Goal: Task Accomplishment & Management: Complete application form

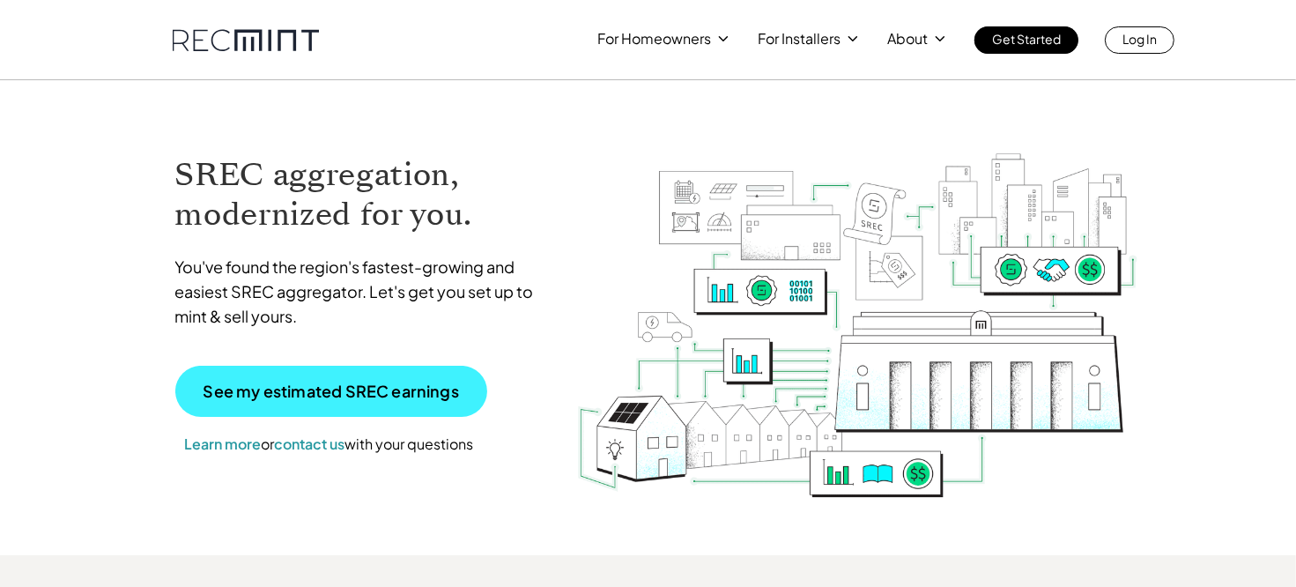
click at [399, 396] on p "See my estimated SREC earnings" at bounding box center [332, 391] width 256 height 16
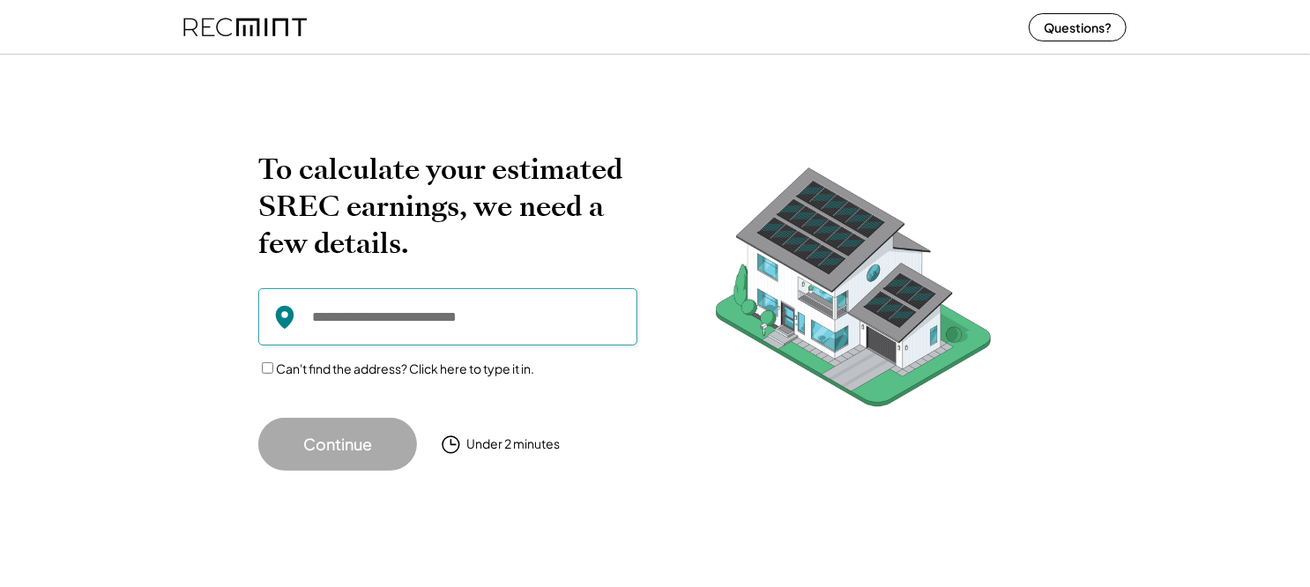
click at [423, 327] on input "input" at bounding box center [447, 316] width 379 height 57
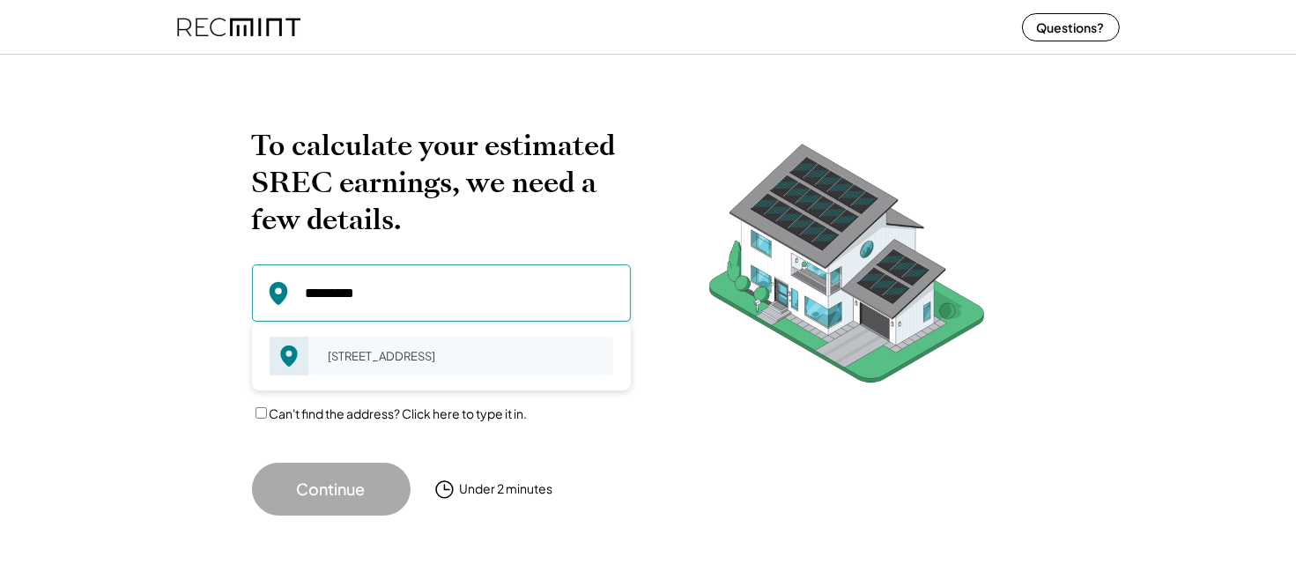
click at [396, 361] on div "15895 Loving Union Rd Disputanta, VA 23842" at bounding box center [465, 356] width 296 height 25
type input "**********"
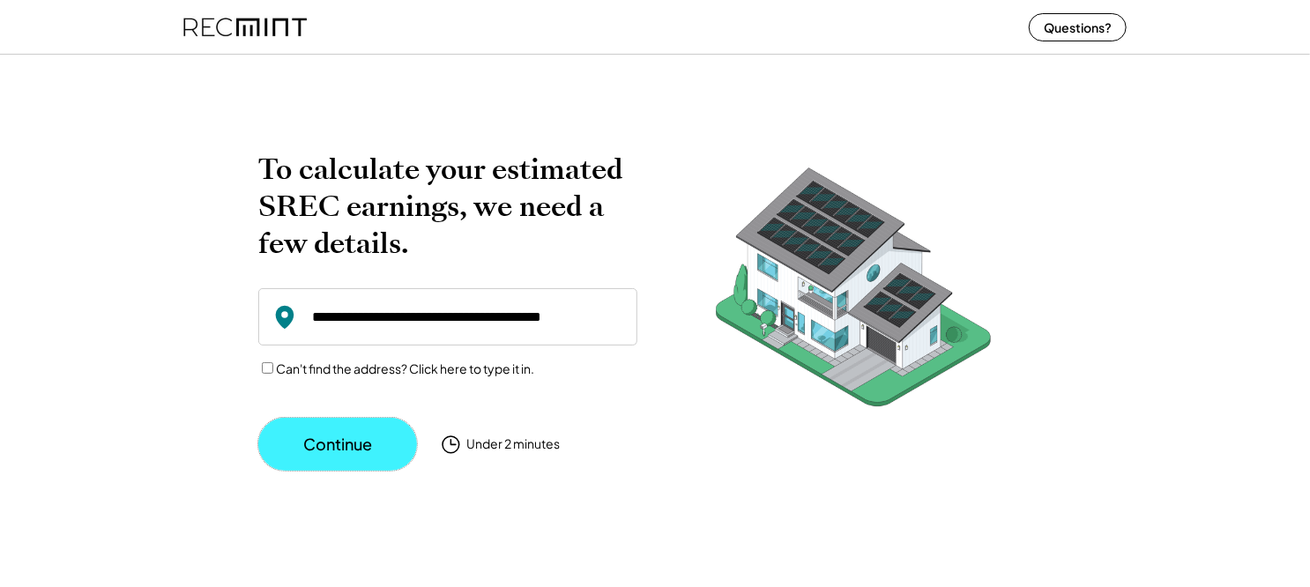
click at [354, 432] on button "Continue" at bounding box center [337, 444] width 159 height 53
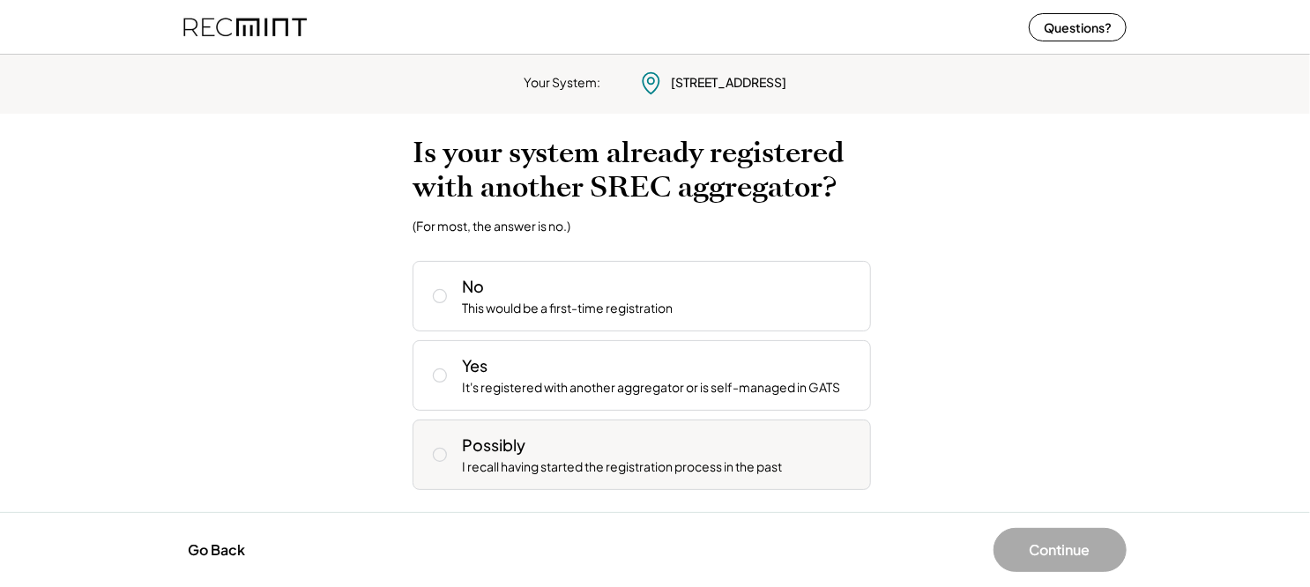
click at [435, 446] on icon at bounding box center [440, 455] width 18 height 18
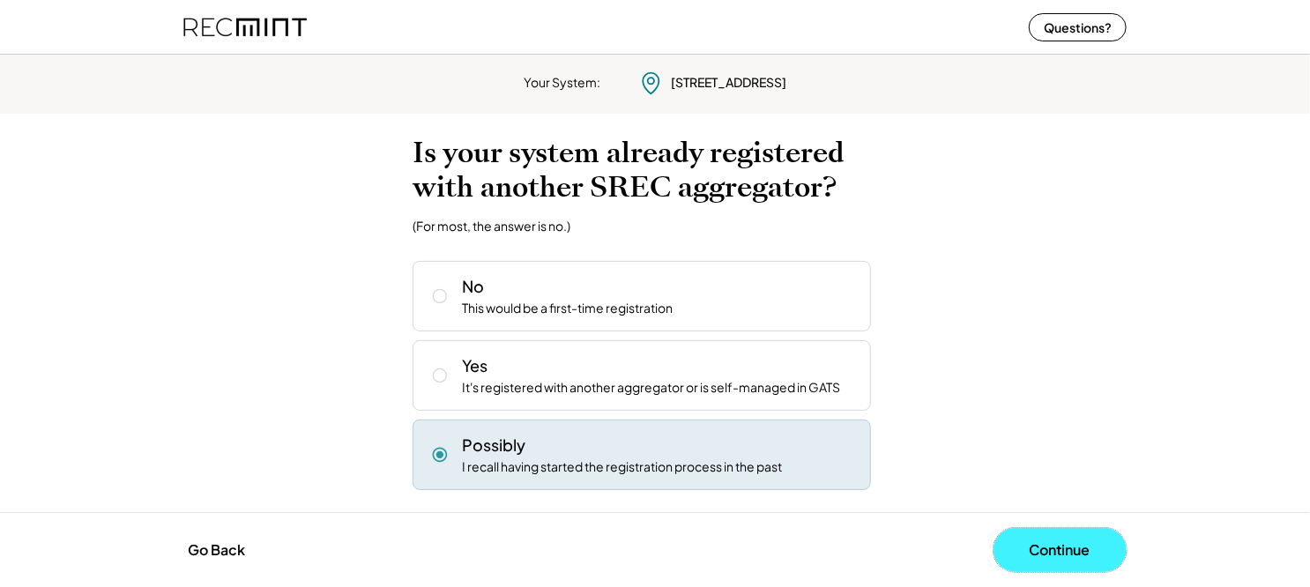
click at [1061, 557] on button "Continue" at bounding box center [1059, 550] width 133 height 44
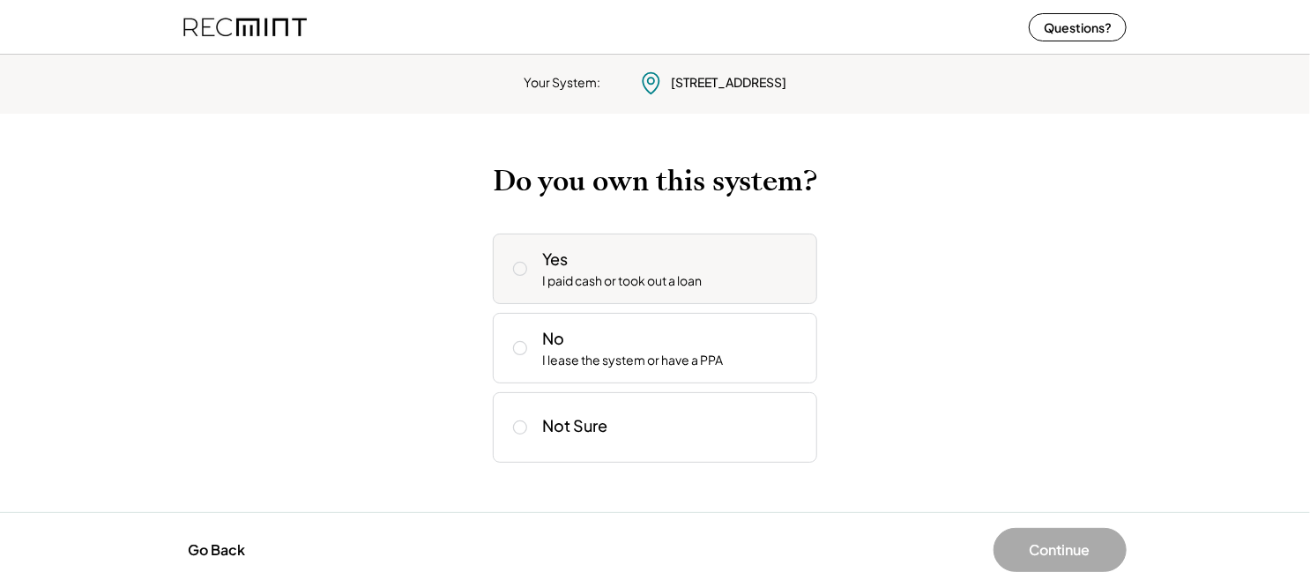
click at [600, 286] on div "I paid cash or took out a loan" at bounding box center [622, 281] width 160 height 18
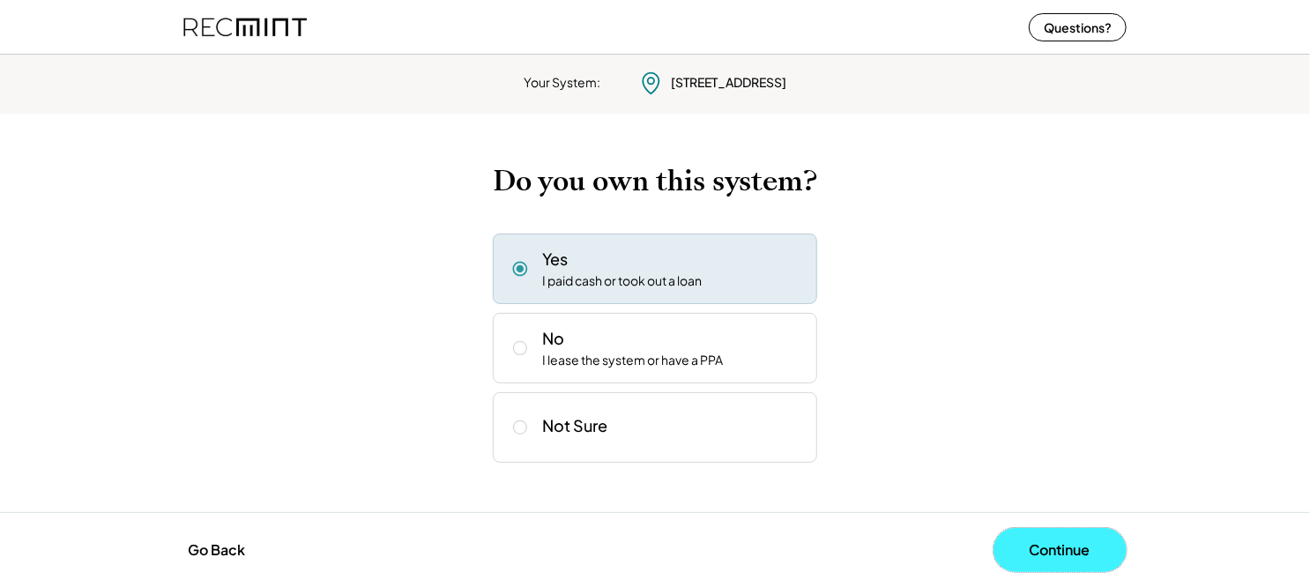
click at [1051, 550] on button "Continue" at bounding box center [1059, 550] width 133 height 44
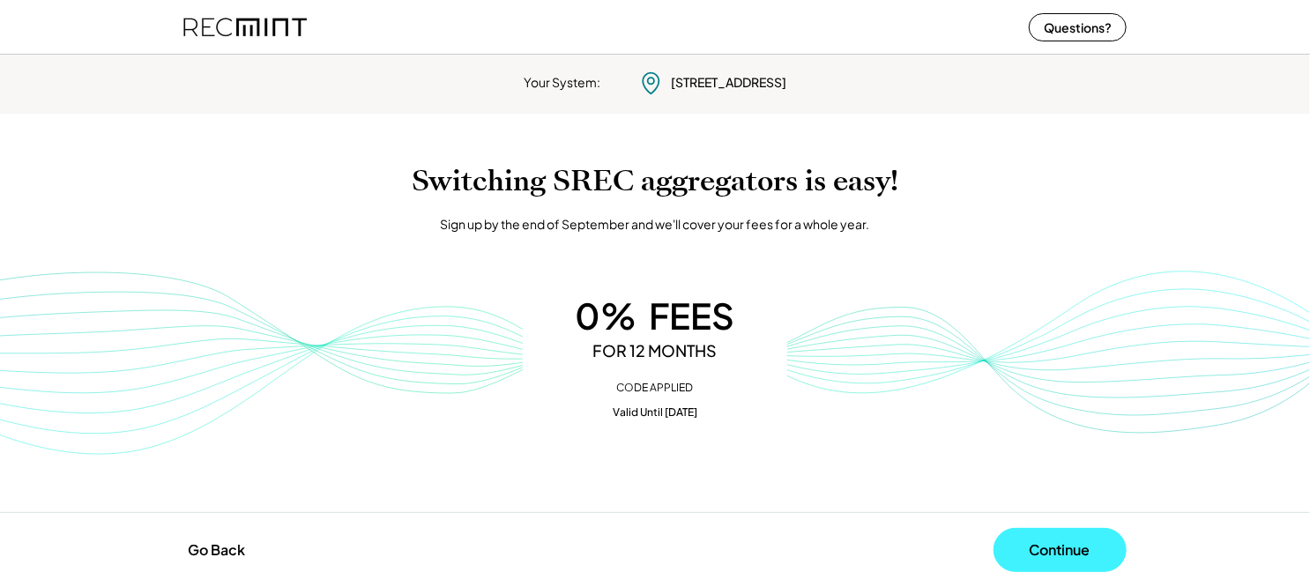
click at [1057, 551] on button "Continue" at bounding box center [1059, 550] width 133 height 44
